Goal: Find specific page/section: Find specific page/section

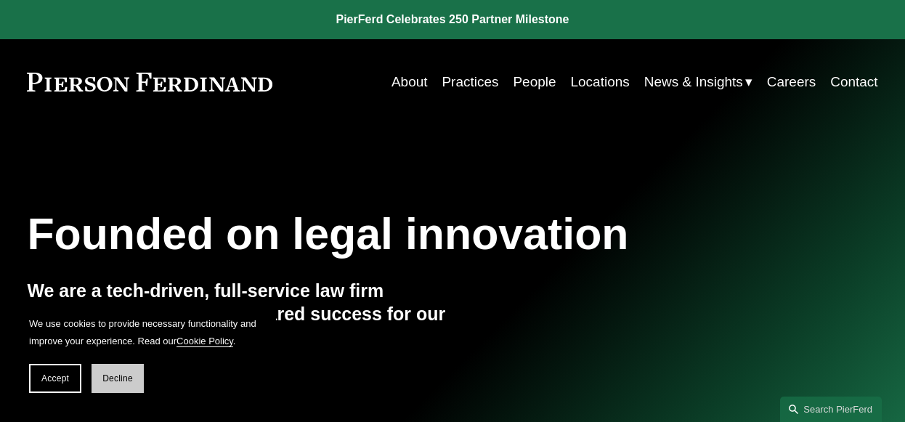
click at [142, 379] on button "Decline" at bounding box center [118, 378] width 52 height 29
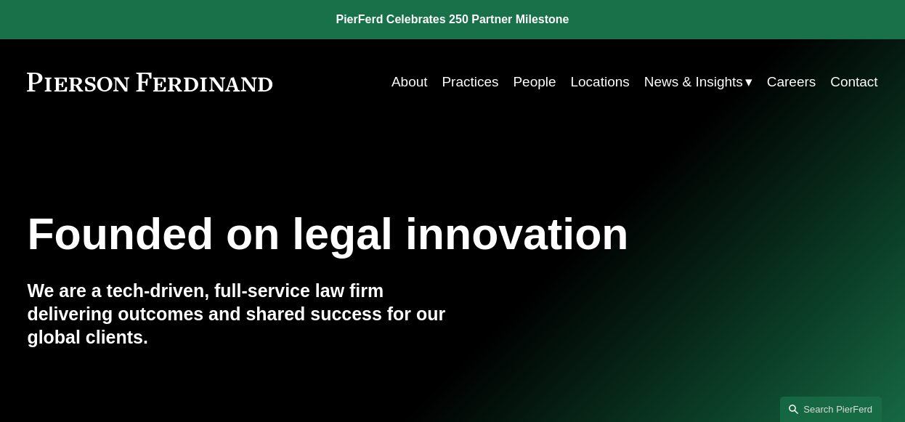
click at [472, 76] on link "Practices" at bounding box center [470, 82] width 57 height 28
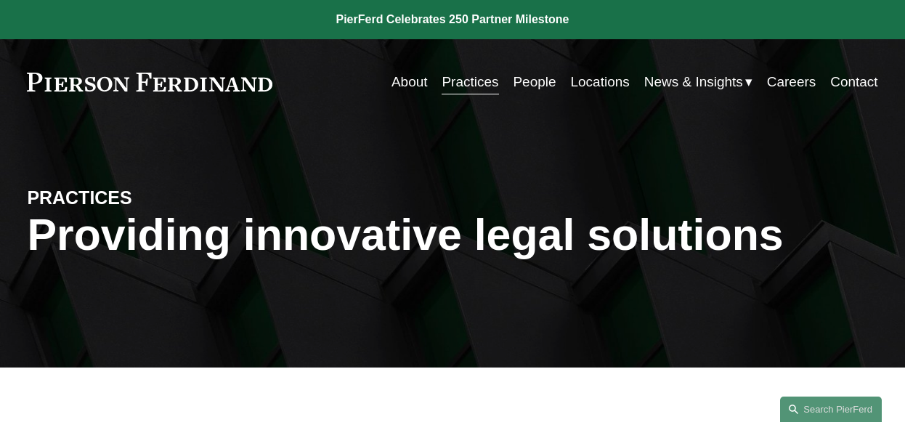
click at [541, 84] on link "People" at bounding box center [534, 82] width 43 height 28
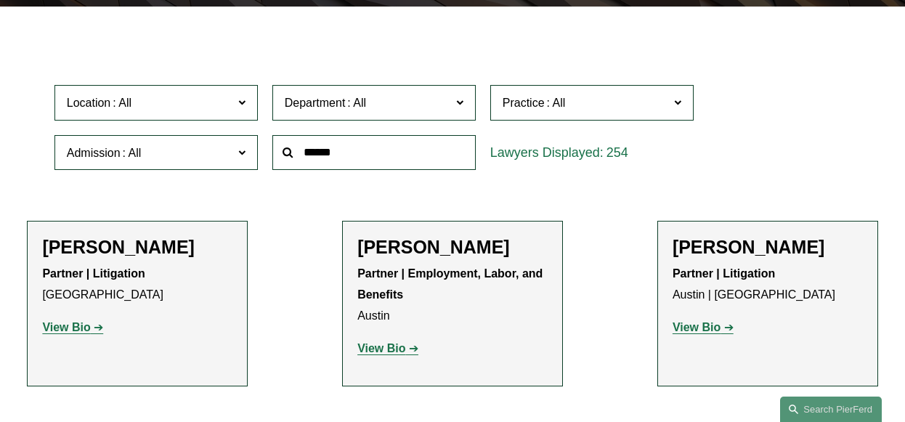
scroll to position [363, 0]
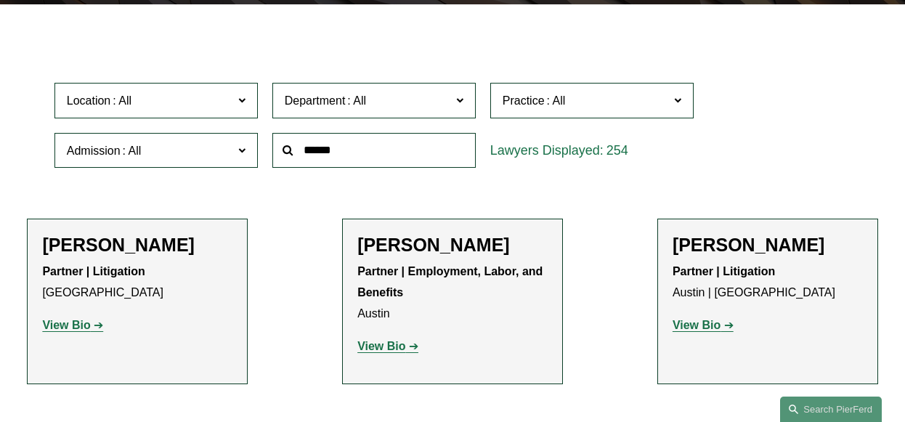
click at [243, 108] on span at bounding box center [241, 99] width 7 height 19
click at [0, 0] on link "Dallas" at bounding box center [0, 0] width 0 height 0
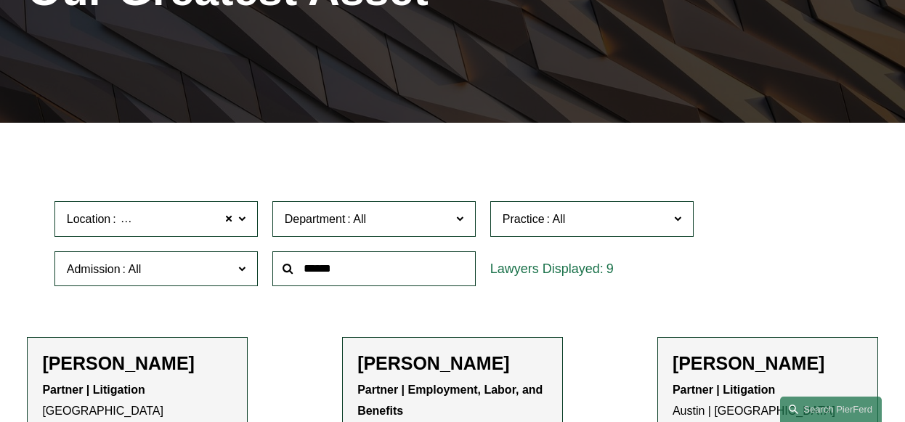
scroll to position [217, 0]
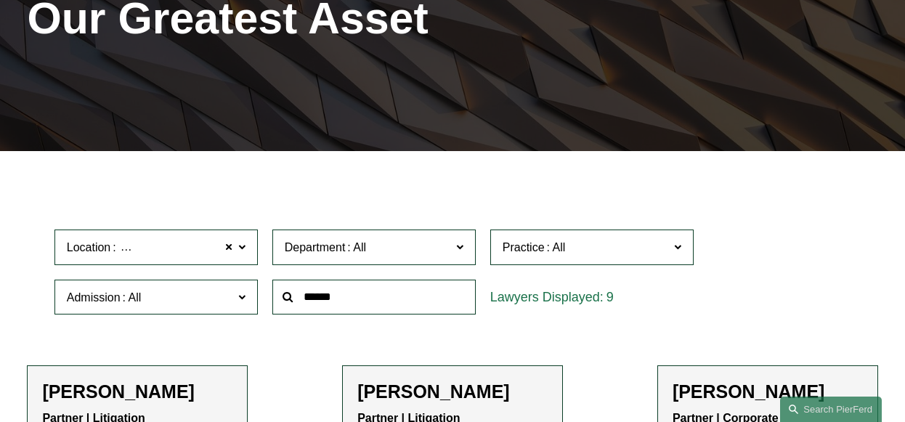
click at [461, 250] on span at bounding box center [459, 246] width 7 height 19
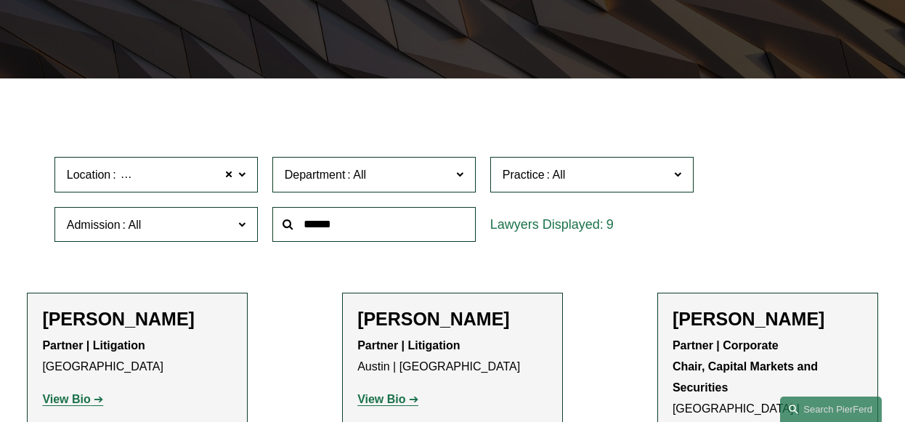
click at [0, 0] on link "Litigation" at bounding box center [0, 0] width 0 height 0
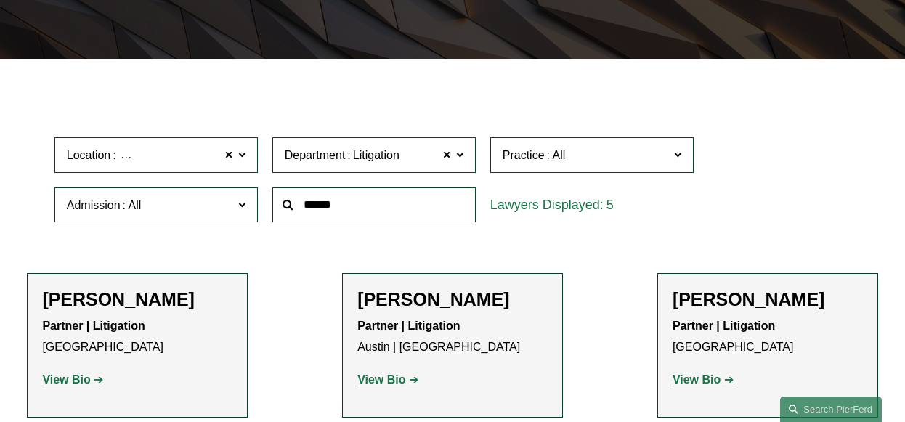
scroll to position [289, 0]
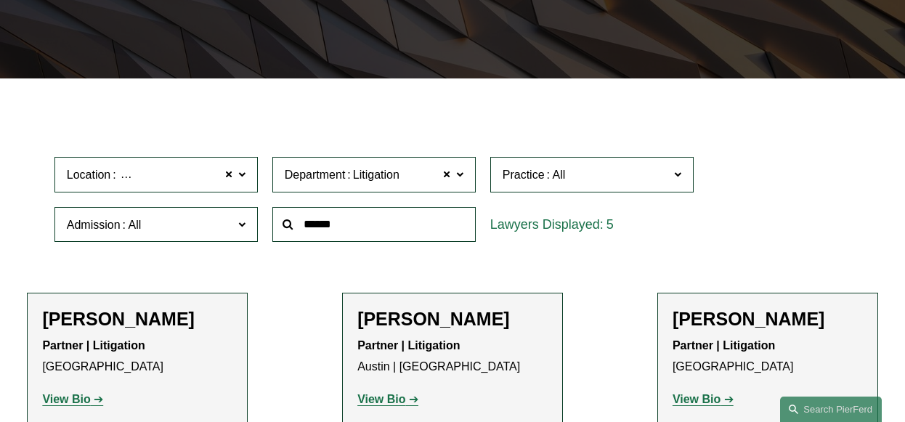
click at [460, 178] on span at bounding box center [459, 173] width 7 height 19
click at [0, 0] on link "Corporate" at bounding box center [0, 0] width 0 height 0
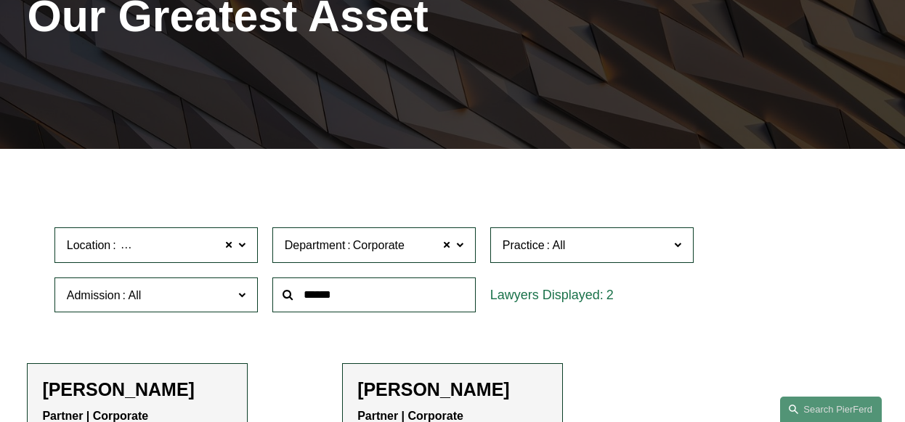
scroll to position [217, 0]
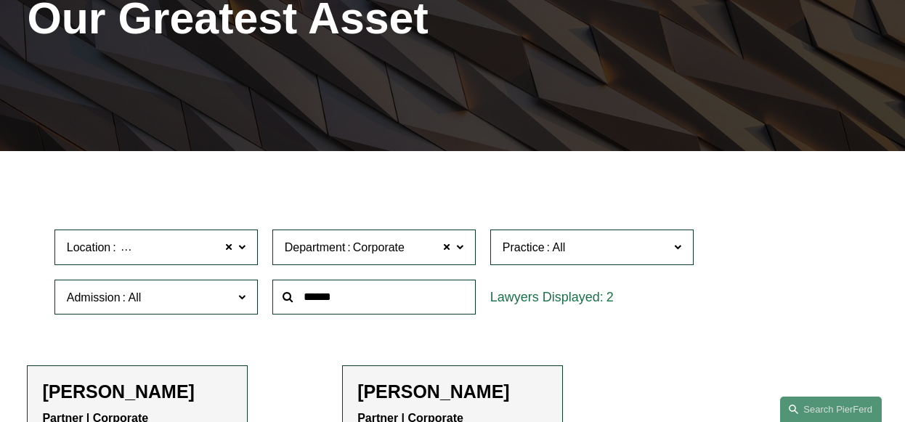
click at [461, 248] on span at bounding box center [459, 246] width 7 height 19
click at [460, 250] on span at bounding box center [459, 246] width 7 height 19
click at [0, 0] on link "Employment, Labor, and Benefits" at bounding box center [0, 0] width 0 height 0
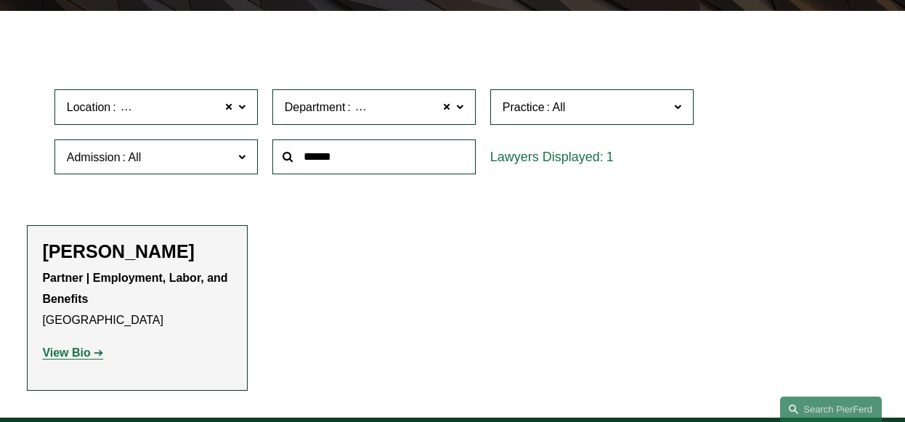
scroll to position [217, 0]
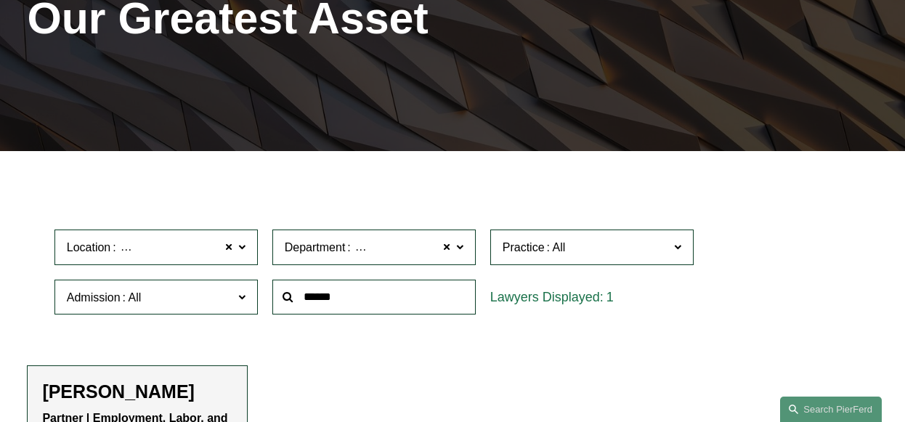
click at [458, 253] on span at bounding box center [459, 246] width 7 height 19
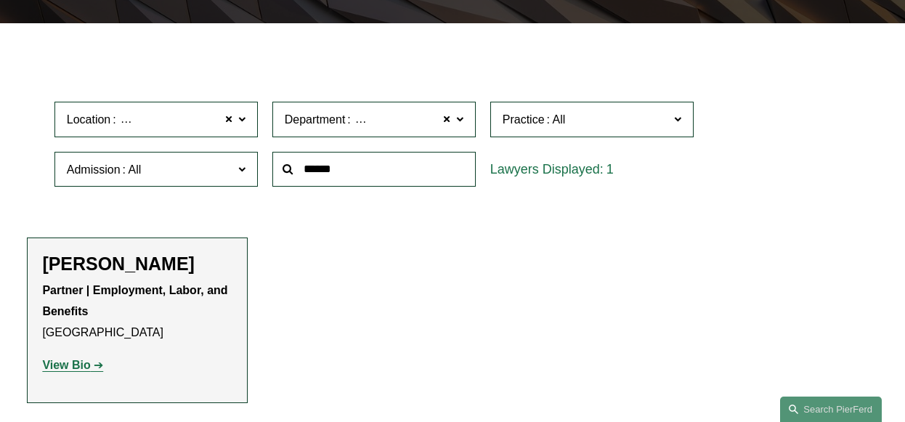
scroll to position [362, 0]
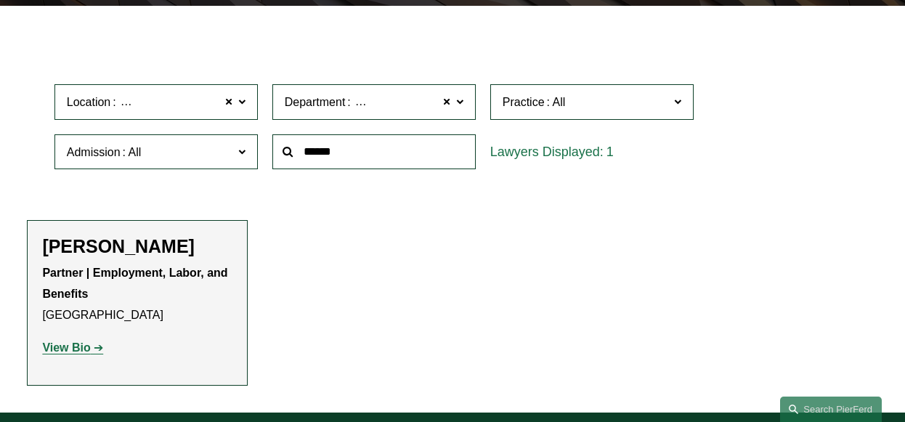
click at [0, 0] on link "Litigation" at bounding box center [0, 0] width 0 height 0
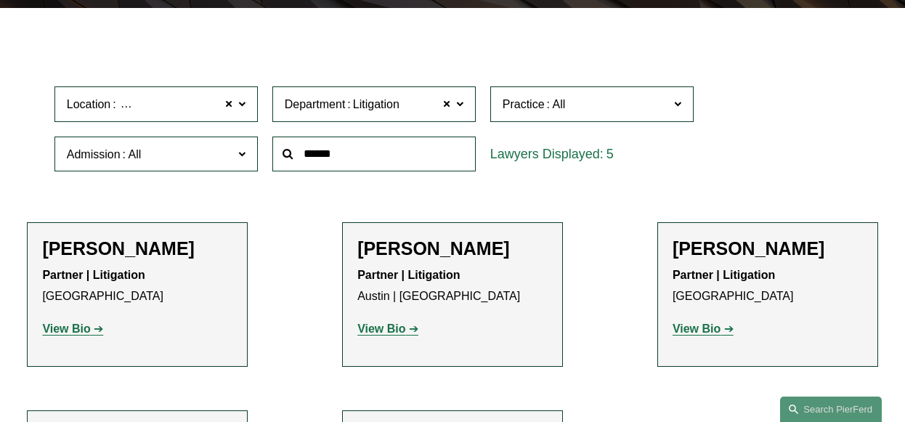
scroll to position [362, 0]
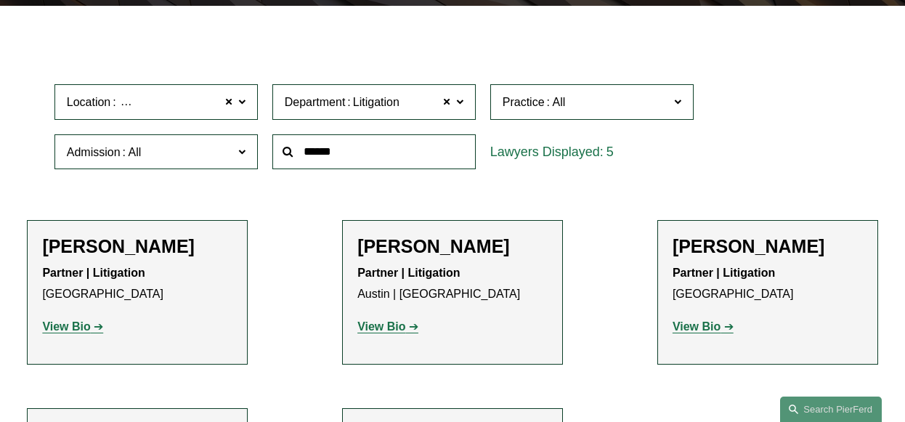
click at [679, 105] on span at bounding box center [677, 101] width 7 height 19
click at [0, 0] on link "Commercial Litigation" at bounding box center [0, 0] width 0 height 0
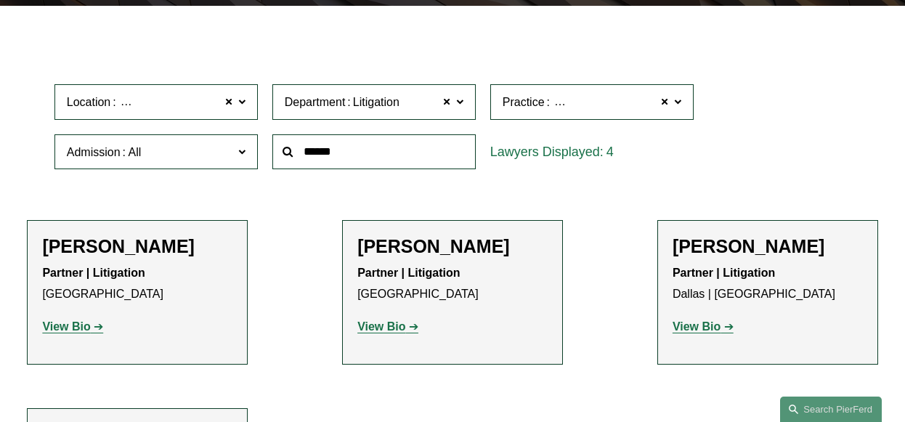
scroll to position [144, 0]
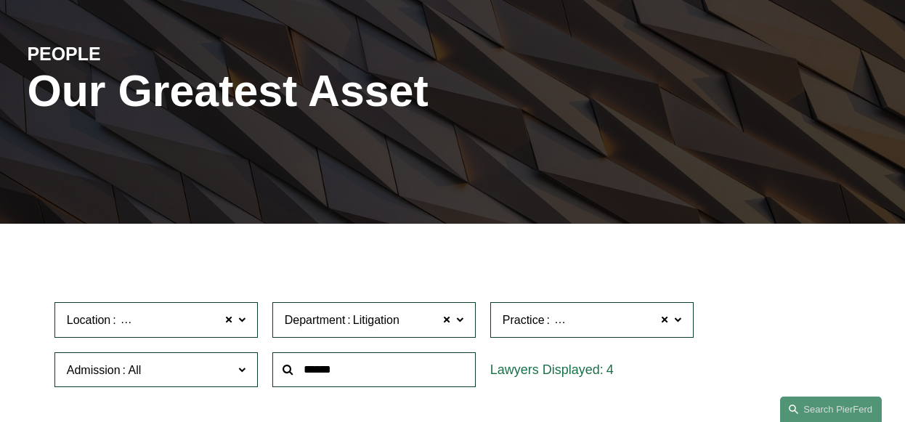
click at [241, 320] on span at bounding box center [241, 319] width 7 height 19
click at [0, 0] on link "Houston" at bounding box center [0, 0] width 0 height 0
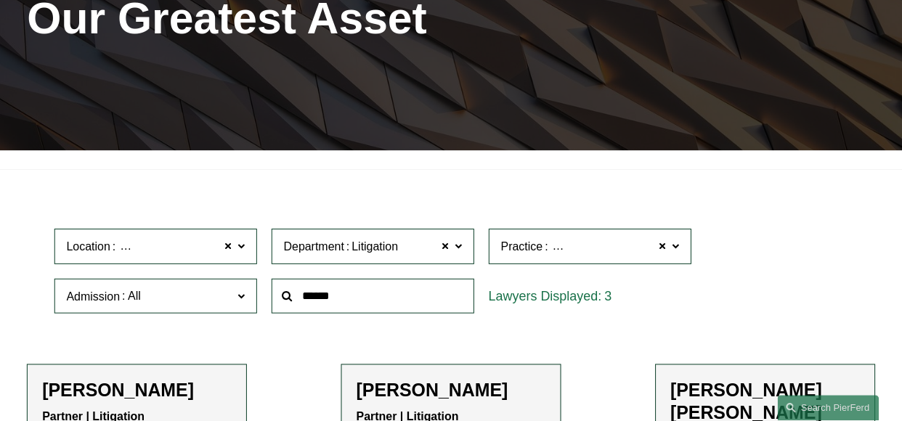
scroll to position [217, 0]
